Goal: Check status: Check status

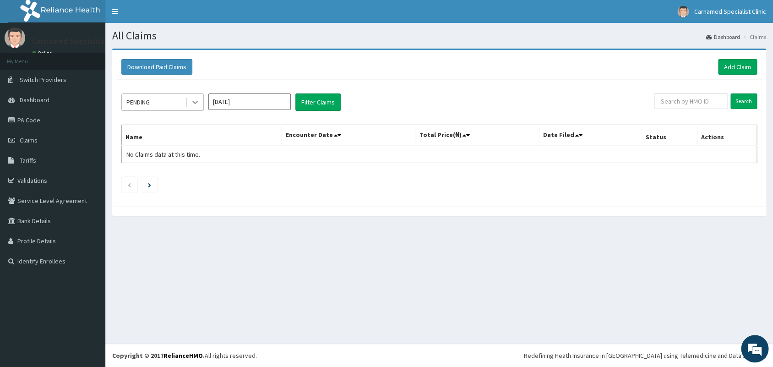
click at [194, 101] on icon at bounding box center [194, 102] width 9 height 9
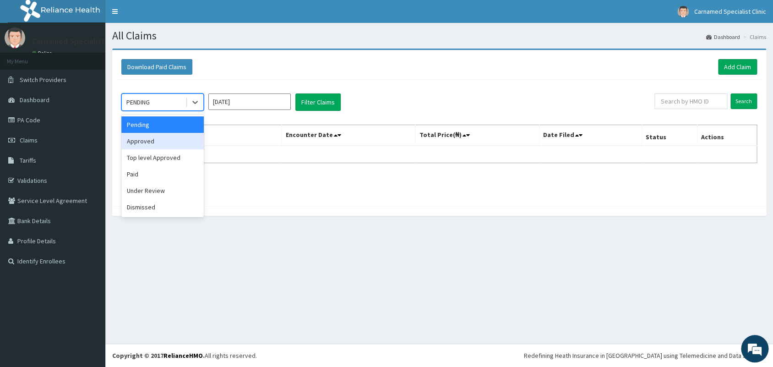
click at [147, 144] on div "Approved" at bounding box center [162, 141] width 82 height 16
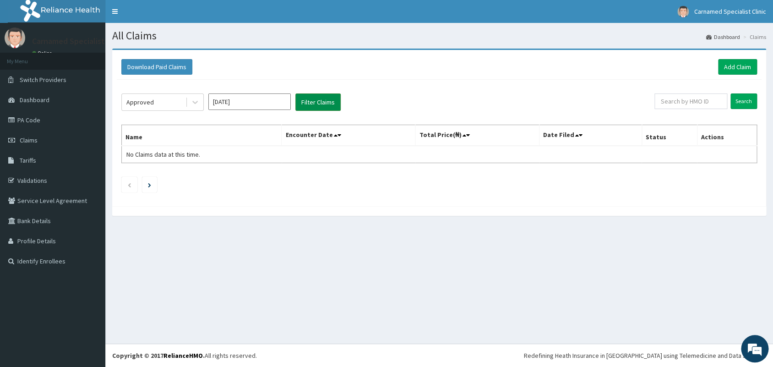
click at [300, 108] on button "Filter Claims" at bounding box center [317, 101] width 45 height 17
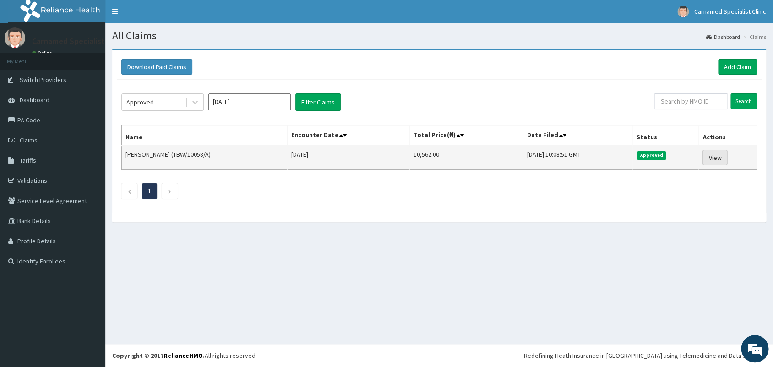
click at [712, 156] on link "View" at bounding box center [714, 158] width 25 height 16
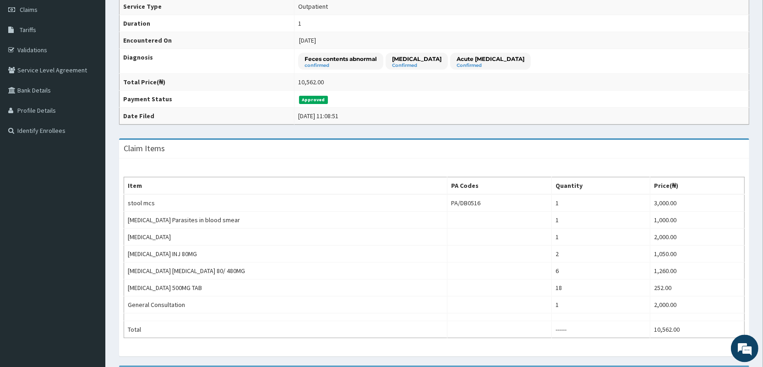
scroll to position [118, 0]
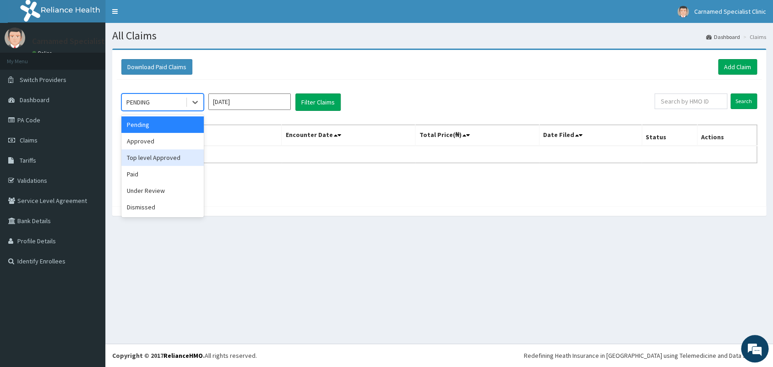
click at [160, 159] on div "Top level Approved" at bounding box center [162, 157] width 82 height 16
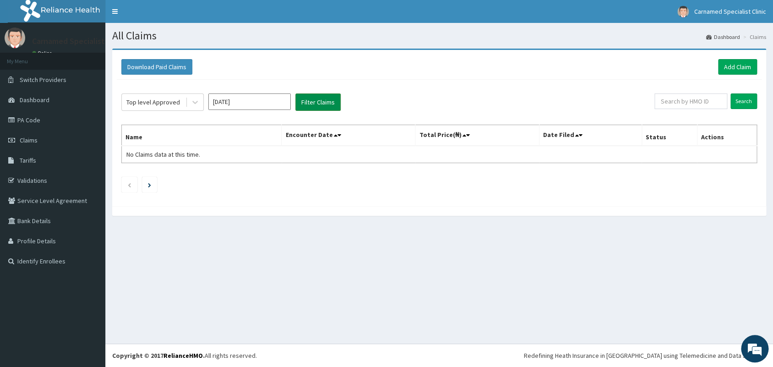
click at [313, 103] on button "Filter Claims" at bounding box center [317, 101] width 45 height 17
click at [318, 103] on button "Filter Claims" at bounding box center [317, 101] width 45 height 17
click at [197, 98] on div at bounding box center [195, 102] width 16 height 16
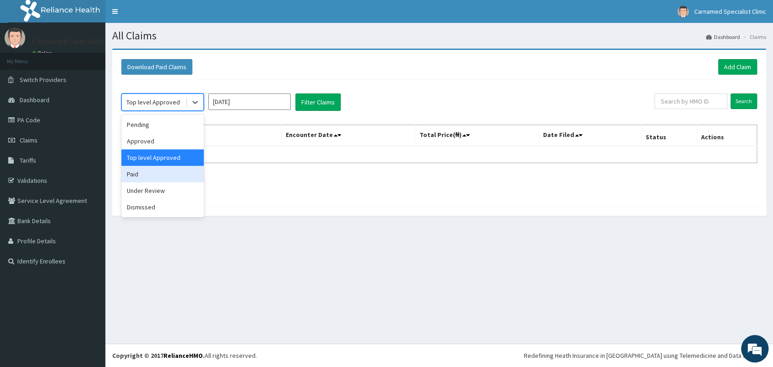
click at [144, 174] on div "Paid" at bounding box center [162, 174] width 82 height 16
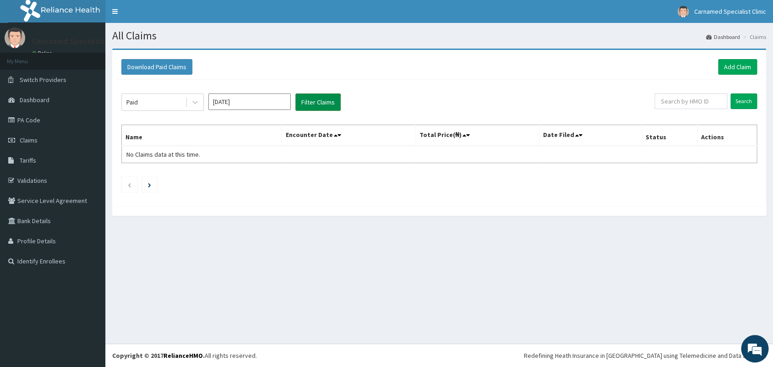
click at [317, 106] on button "Filter Claims" at bounding box center [317, 101] width 45 height 17
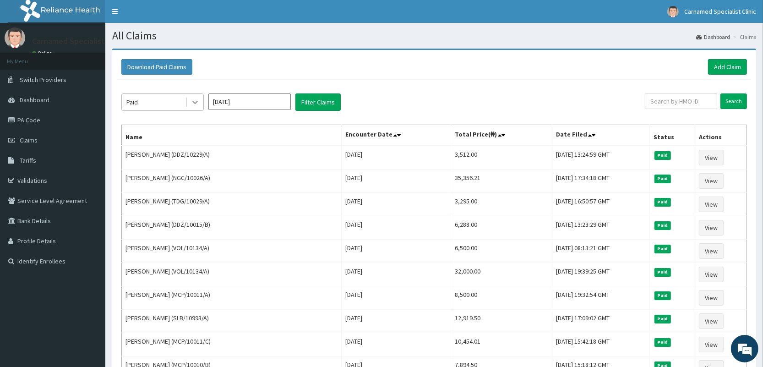
click at [195, 103] on icon at bounding box center [194, 102] width 5 height 3
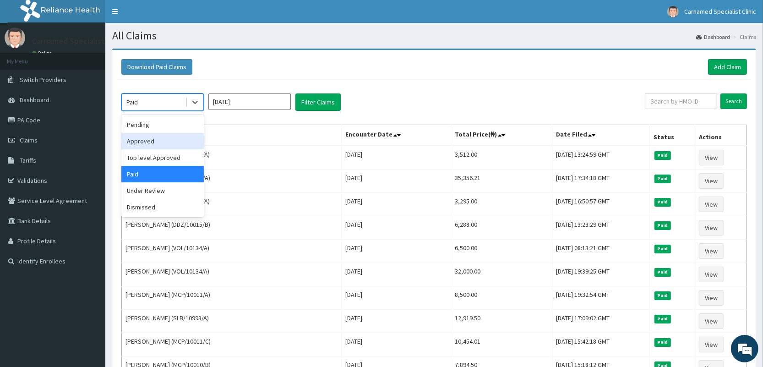
click at [148, 142] on div "Approved" at bounding box center [162, 141] width 82 height 16
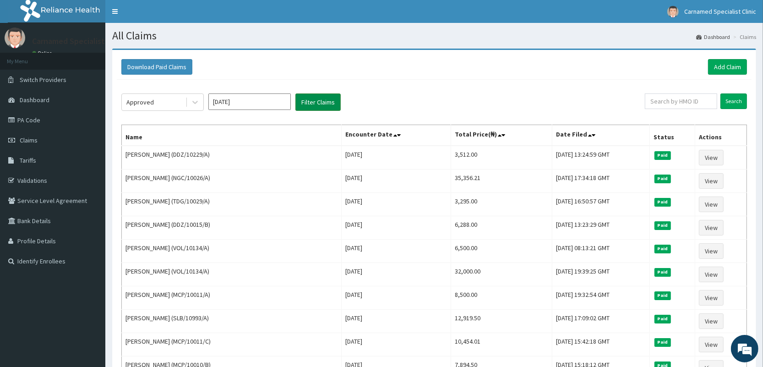
click at [314, 105] on button "Filter Claims" at bounding box center [317, 101] width 45 height 17
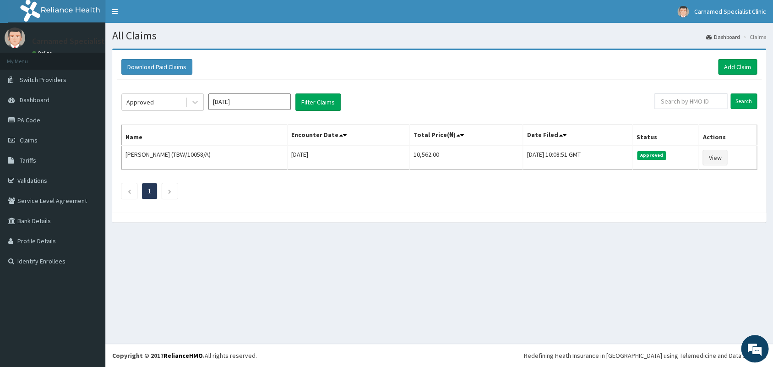
drag, startPoint x: 36, startPoint y: 179, endPoint x: 108, endPoint y: 125, distance: 89.6
click at [37, 180] on link "Validations" at bounding box center [52, 180] width 105 height 20
